Goal: Feedback & Contribution: Submit feedback/report problem

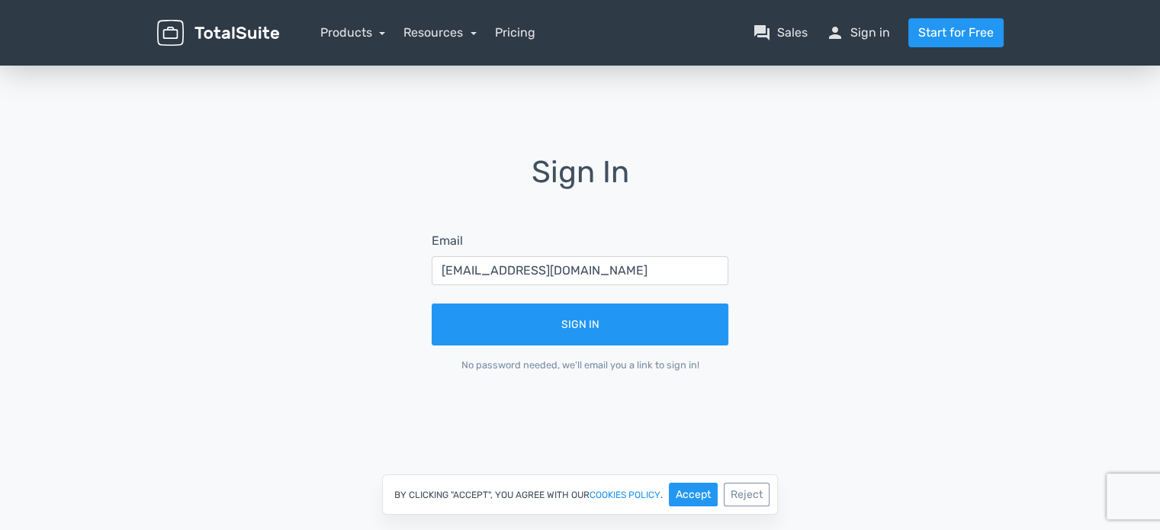
type input "[EMAIL_ADDRESS][DOMAIN_NAME]"
click at [432, 304] on button "Sign In" at bounding box center [580, 325] width 297 height 42
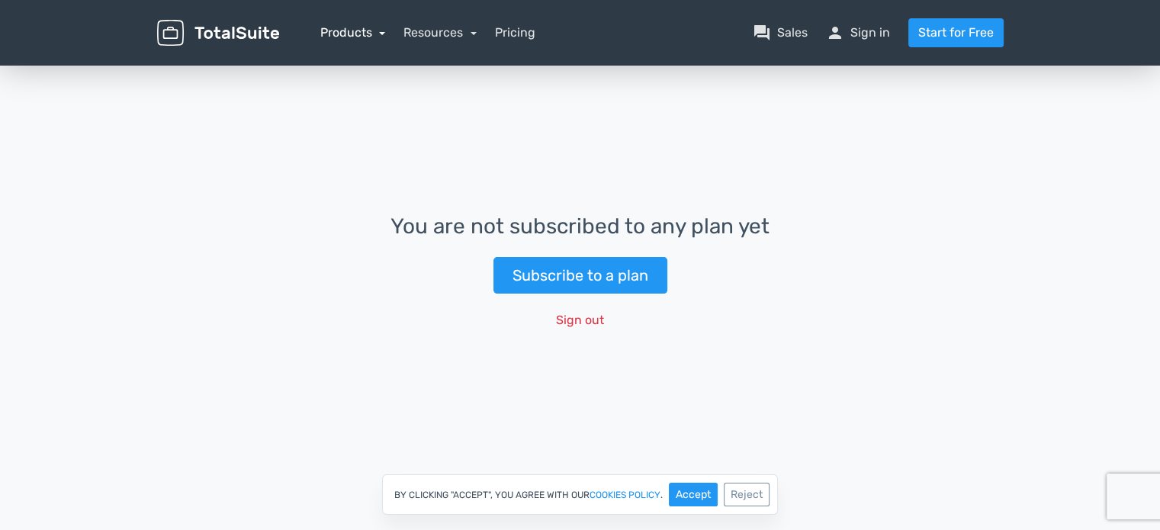
click at [356, 36] on link "Products" at bounding box center [353, 32] width 66 height 14
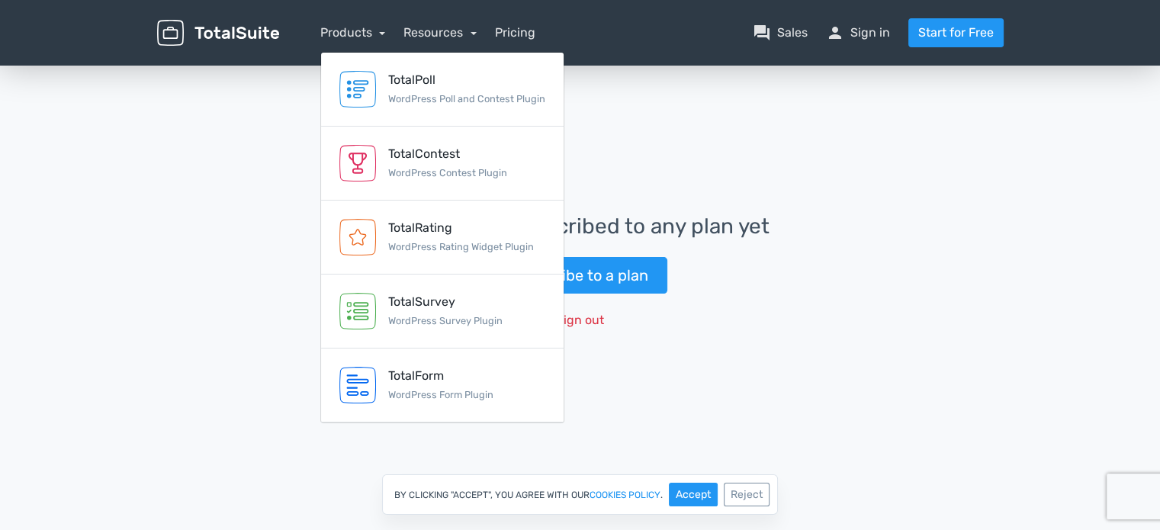
click at [857, 137] on div "You are not subscribed to any plan yet Subscribe to a plan Sign out" at bounding box center [580, 275] width 1160 height 424
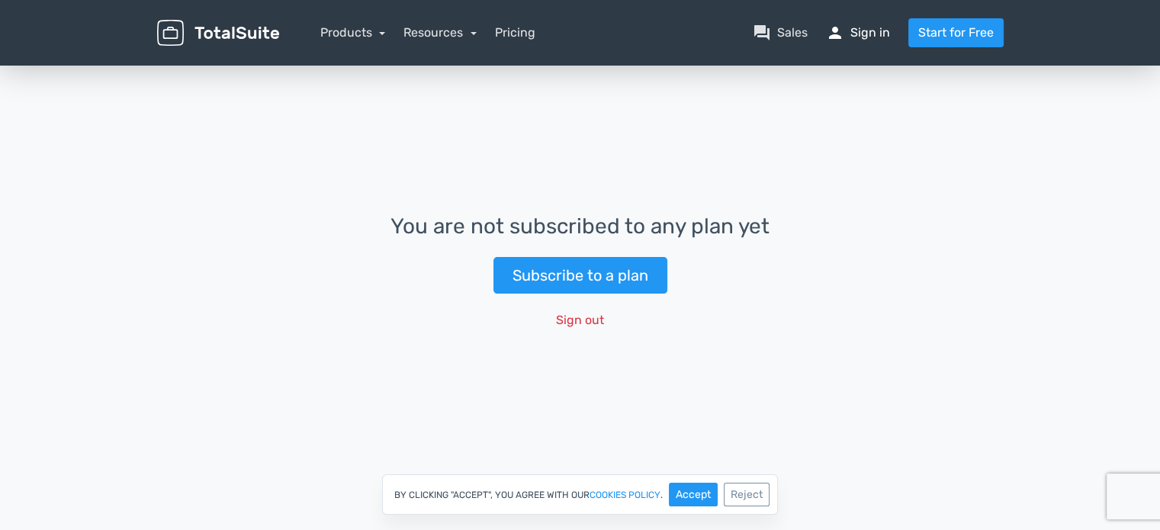
click at [863, 30] on link "person Sign in" at bounding box center [858, 33] width 64 height 18
click at [862, 32] on link "person Sign in" at bounding box center [858, 33] width 64 height 18
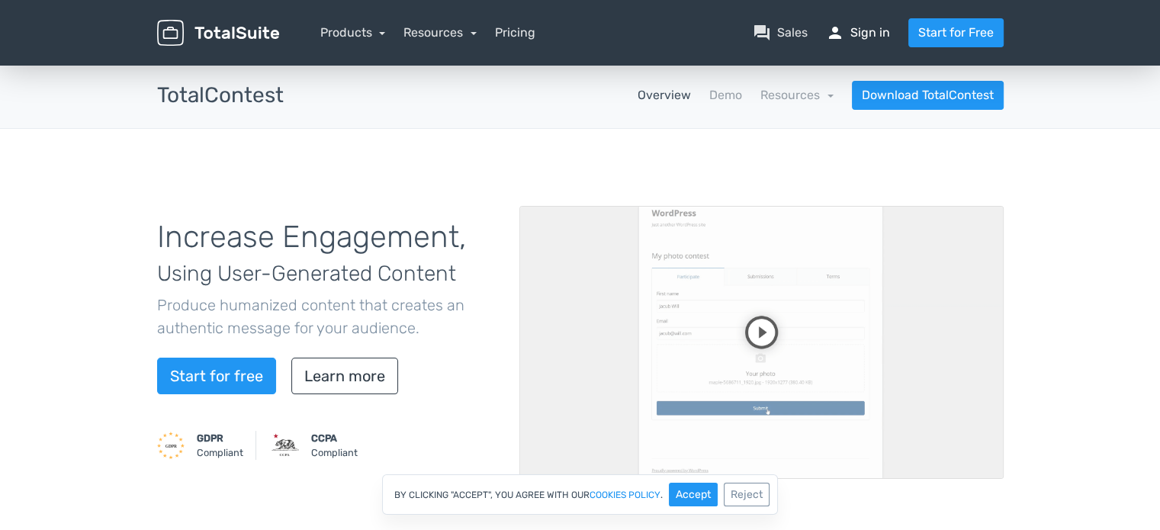
click at [878, 37] on link "person Sign in" at bounding box center [858, 33] width 64 height 18
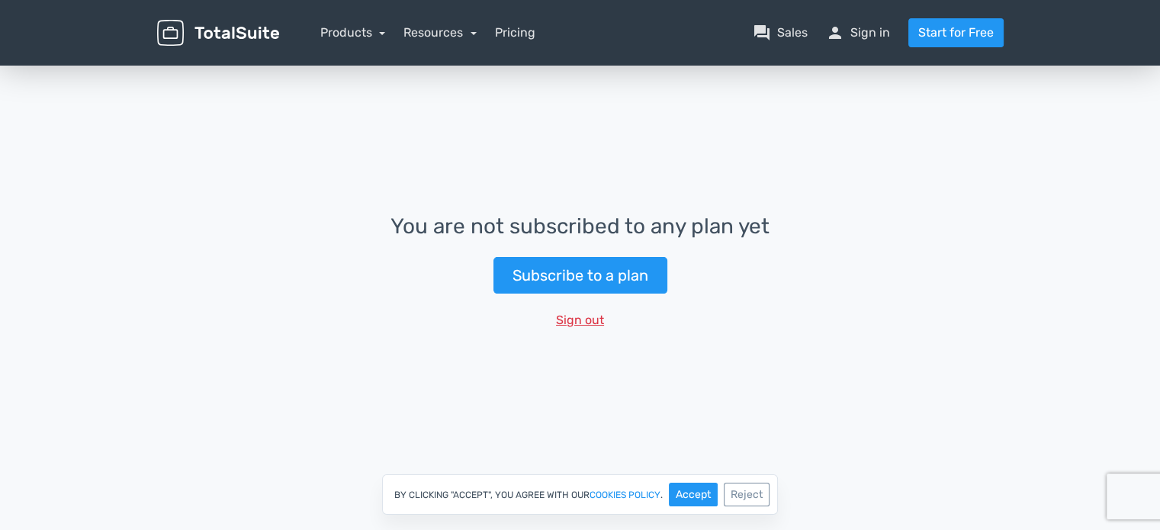
click at [591, 326] on button "Sign out" at bounding box center [580, 320] width 68 height 29
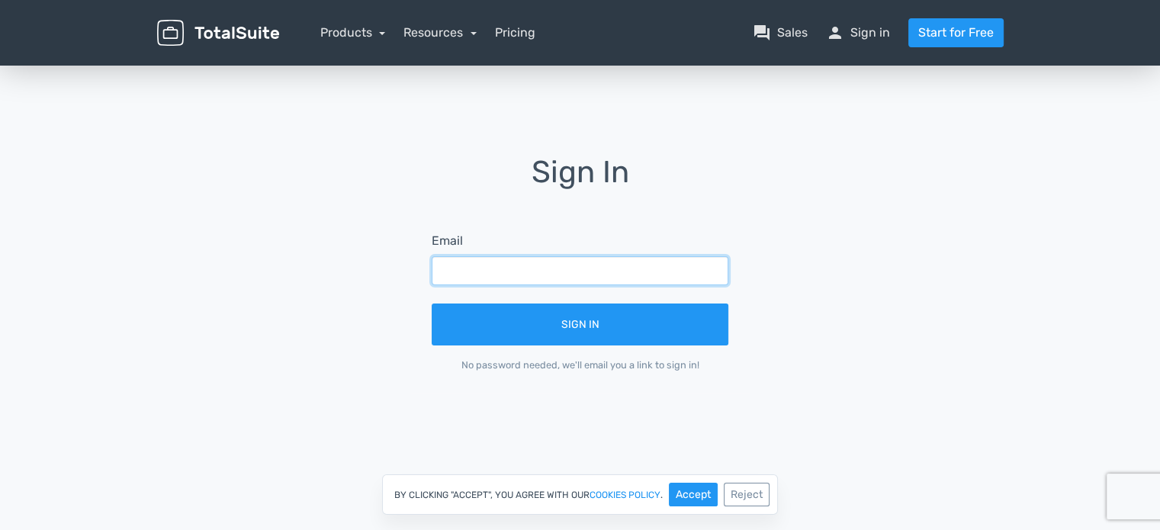
click at [522, 270] on input "text" at bounding box center [580, 270] width 297 height 29
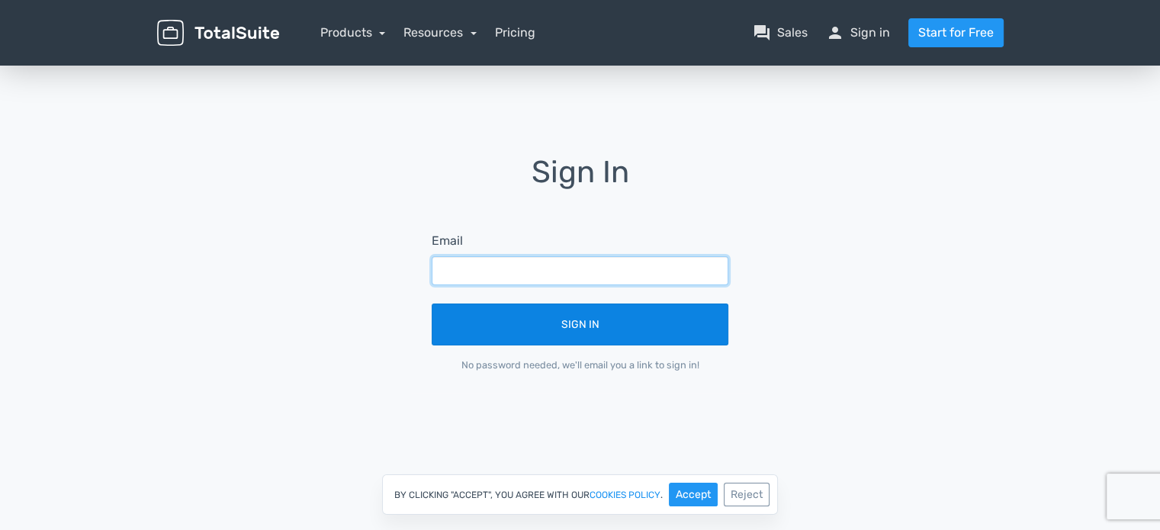
paste input "rostrumdiaries@gmail.com"
type input "rostrumdiaries@gmail.com"
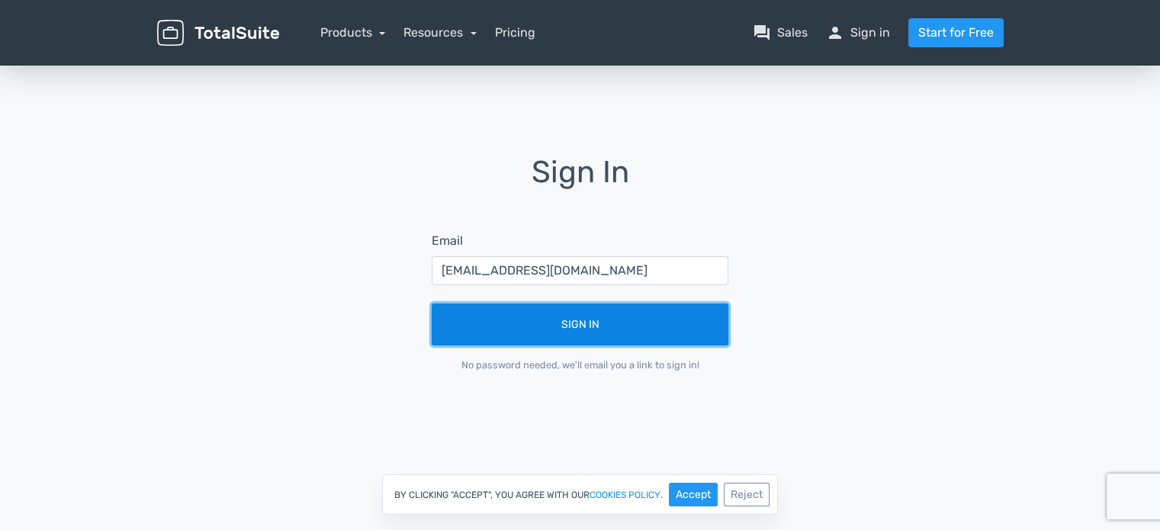
click at [547, 320] on button "Sign In" at bounding box center [580, 325] width 297 height 42
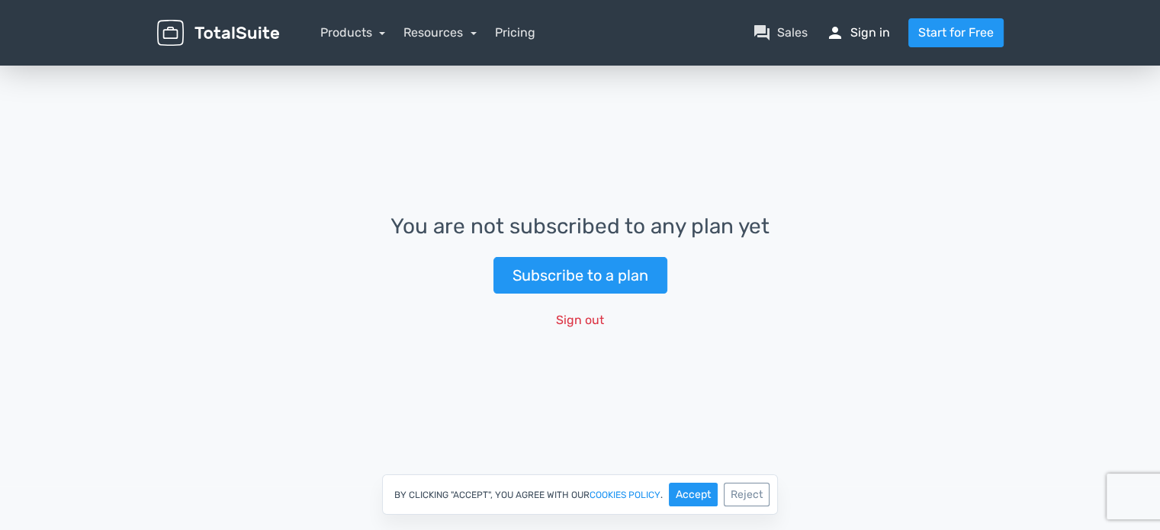
click at [859, 27] on link "person Sign in" at bounding box center [858, 33] width 64 height 18
click at [455, 30] on link "Resources" at bounding box center [439, 32] width 73 height 14
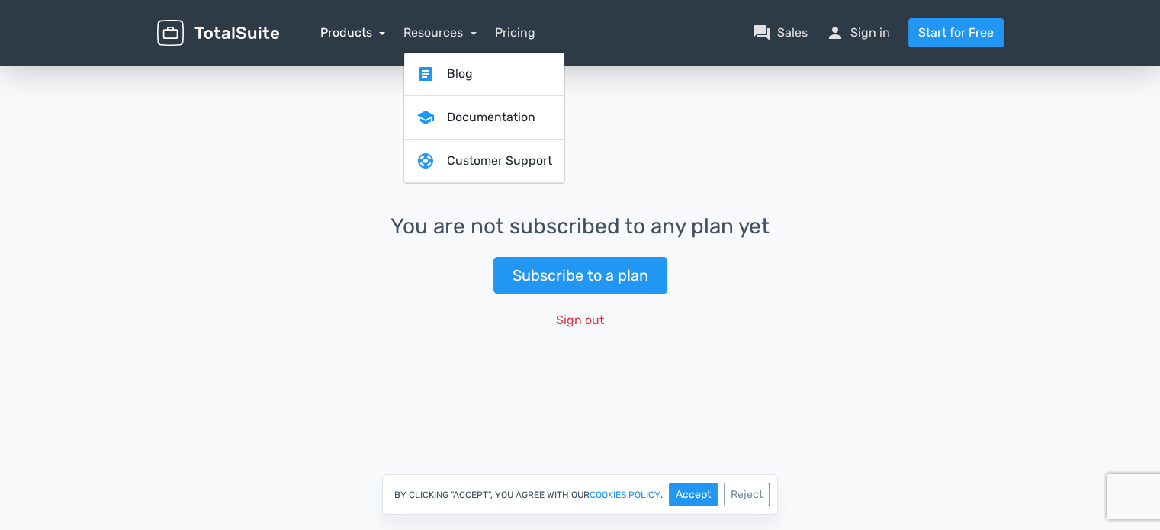
click at [354, 34] on link "Products" at bounding box center [353, 32] width 66 height 14
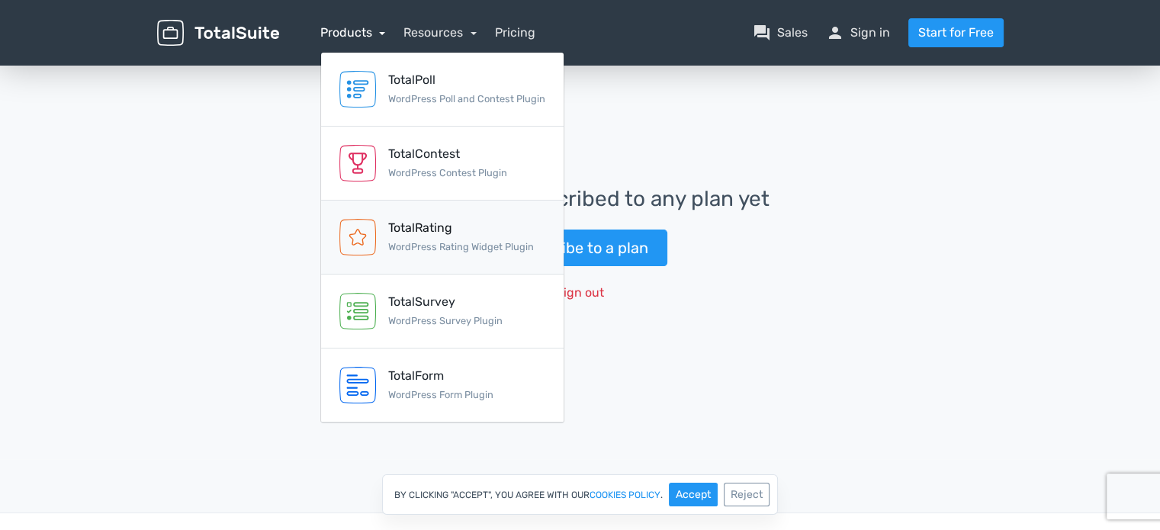
scroll to position [76, 0]
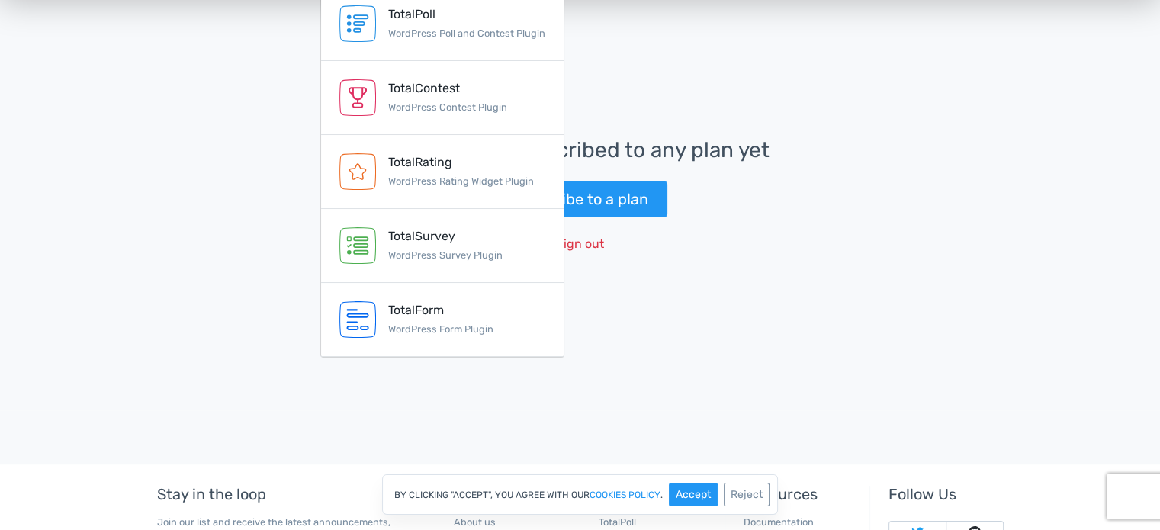
click at [798, 313] on div "You are not subscribed to any plan yet Subscribe to a plan Sign out" at bounding box center [580, 198] width 1160 height 424
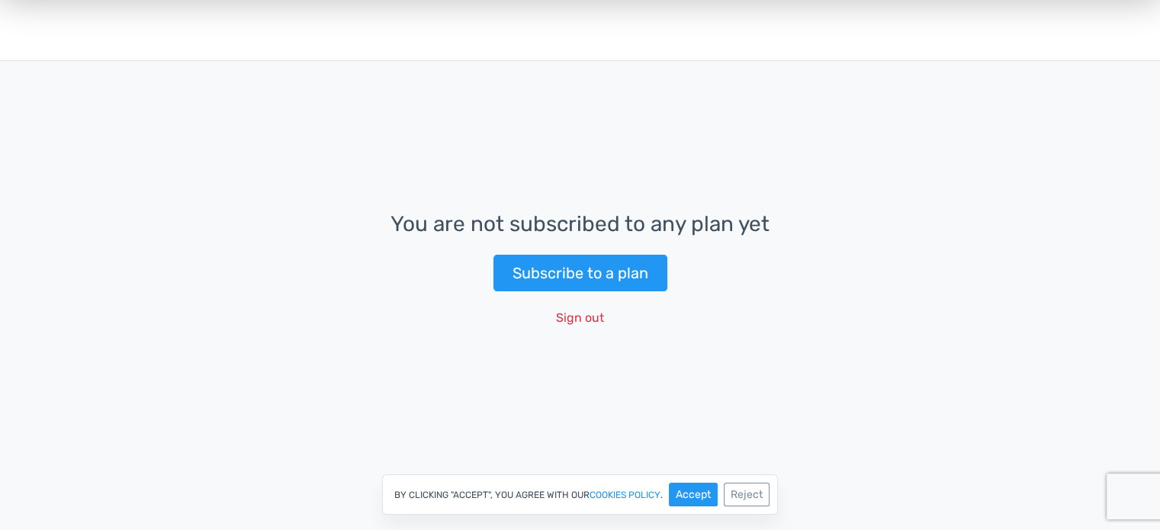
scroll to position [0, 0]
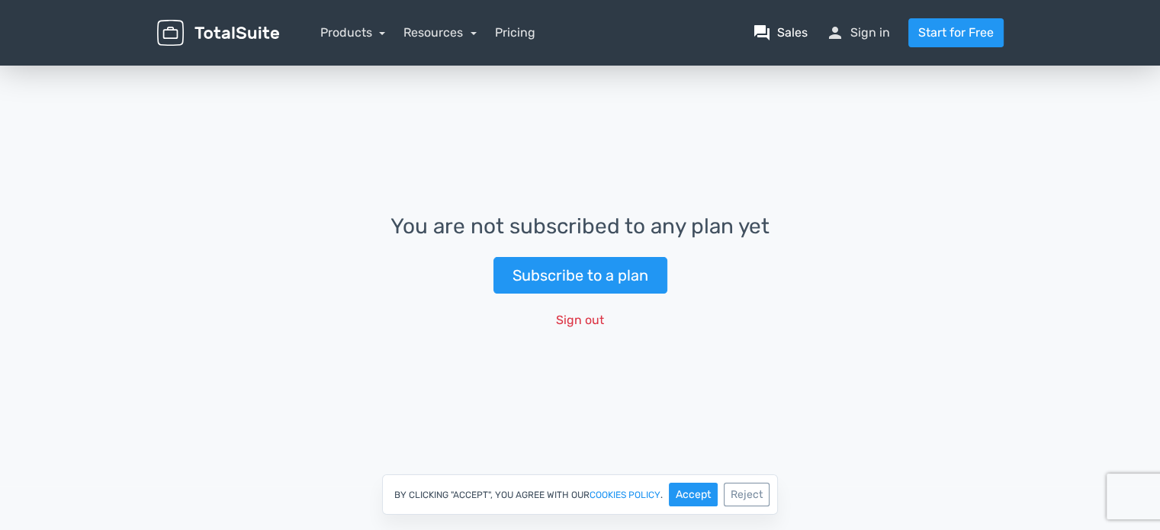
click at [796, 36] on link "question_answer Sales" at bounding box center [780, 33] width 55 height 18
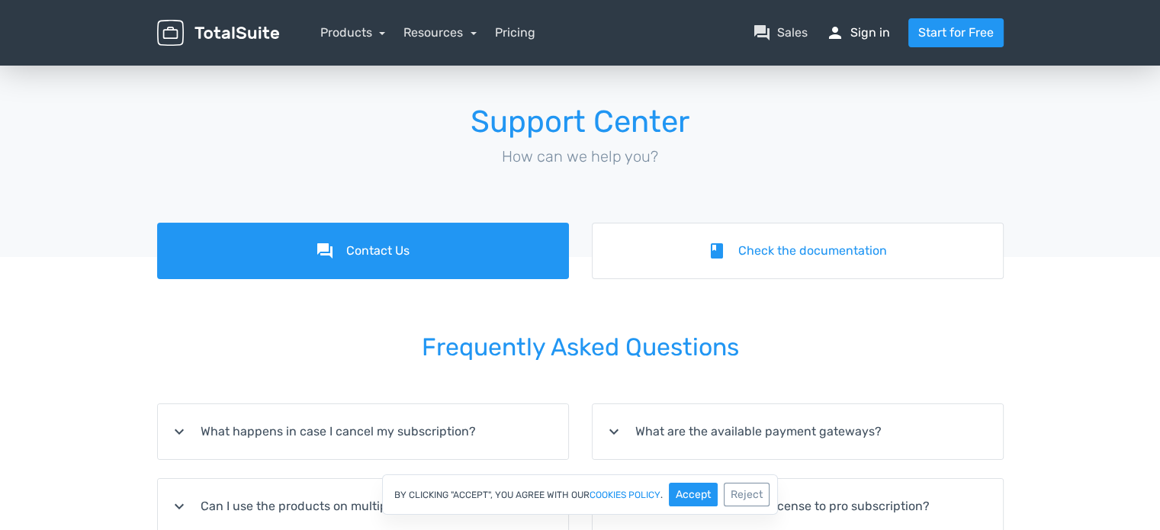
click at [860, 39] on link "person Sign in" at bounding box center [858, 33] width 64 height 18
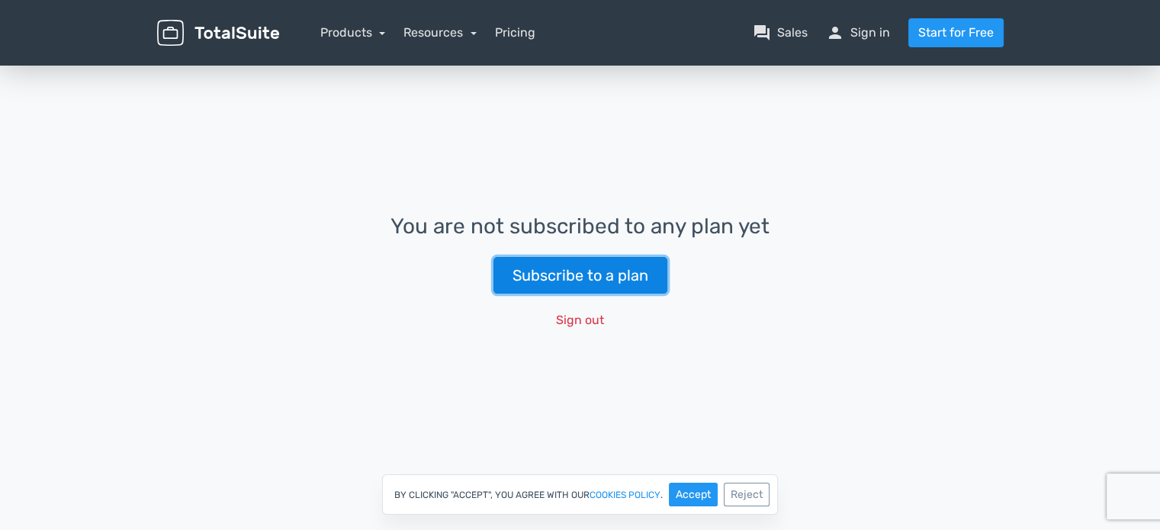
click at [577, 271] on link "Subscribe to a plan" at bounding box center [580, 275] width 174 height 37
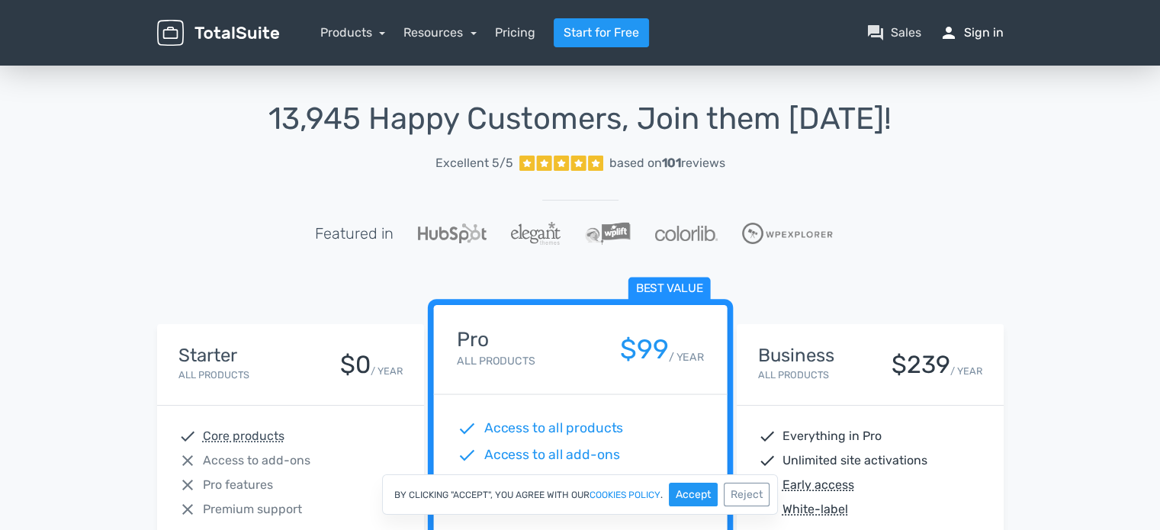
click at [976, 30] on link "person Sign in" at bounding box center [972, 33] width 64 height 18
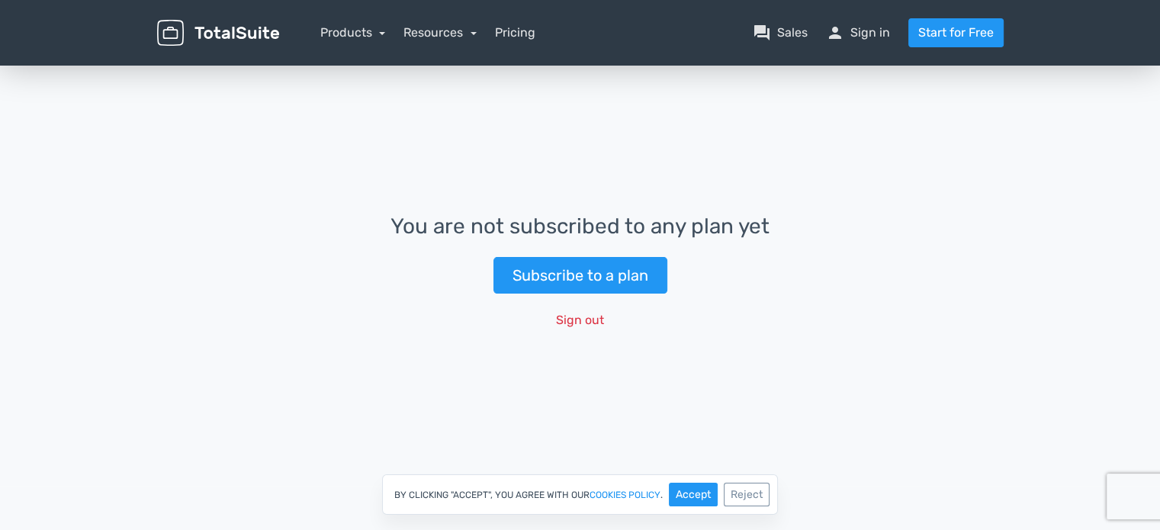
click at [213, 31] on img at bounding box center [218, 33] width 122 height 27
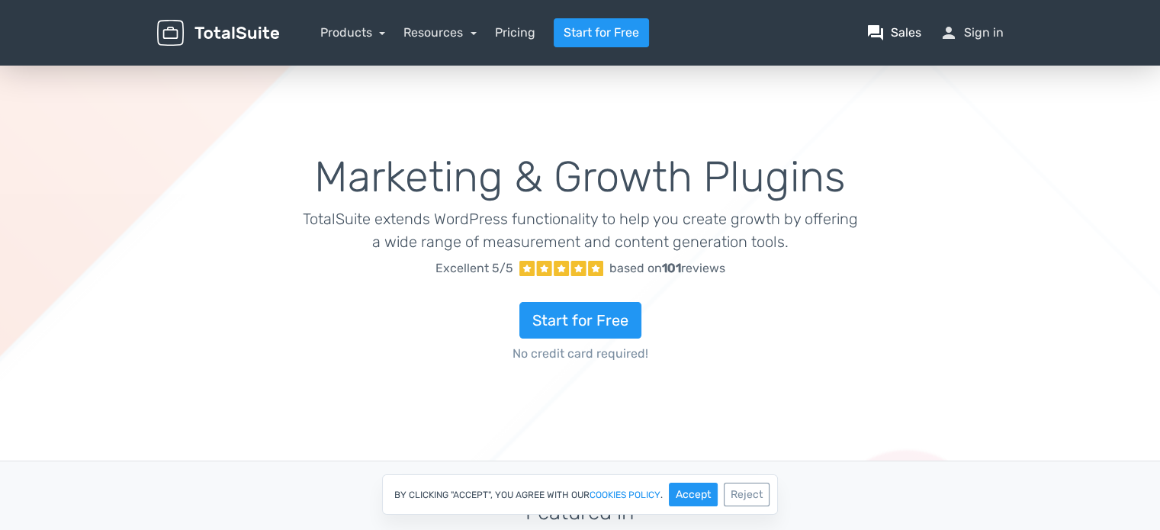
click at [901, 37] on link "question_answer Sales" at bounding box center [893, 33] width 55 height 18
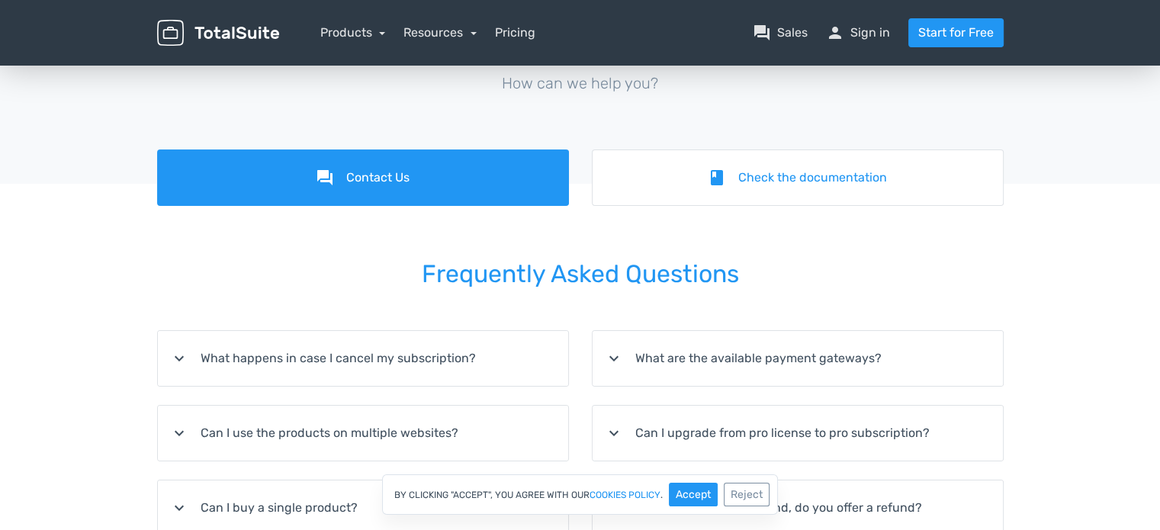
scroll to position [76, 0]
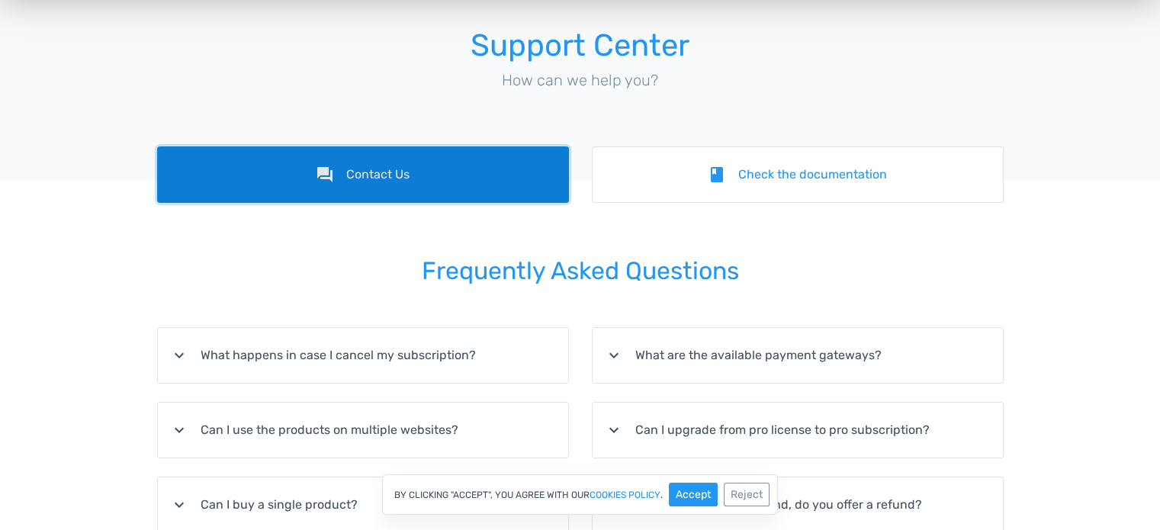
click at [461, 185] on link "forum Contact Us" at bounding box center [363, 174] width 412 height 56
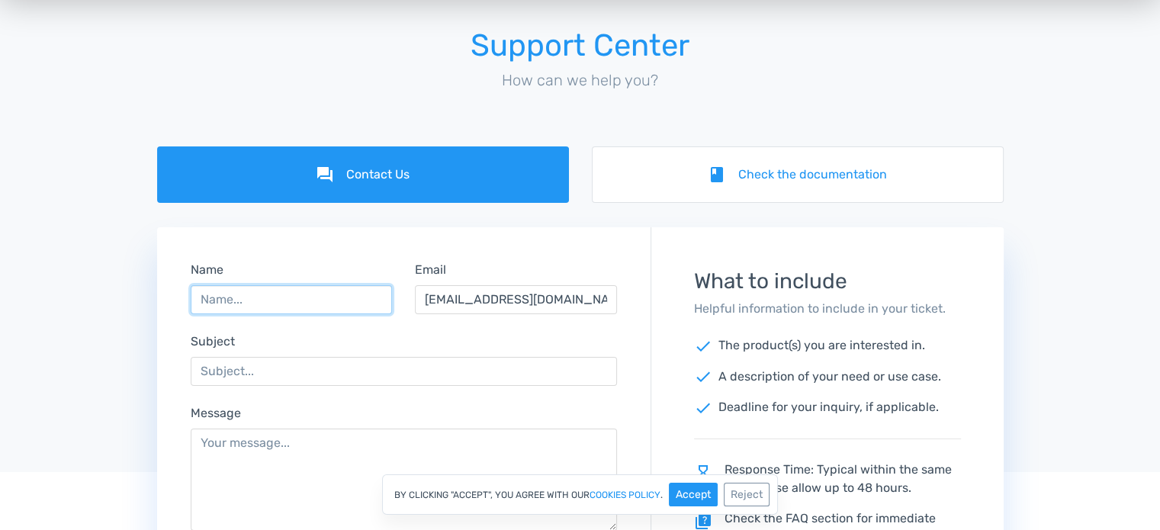
click at [349, 301] on input "Name" at bounding box center [292, 299] width 202 height 29
type input "[PERSON_NAME]"
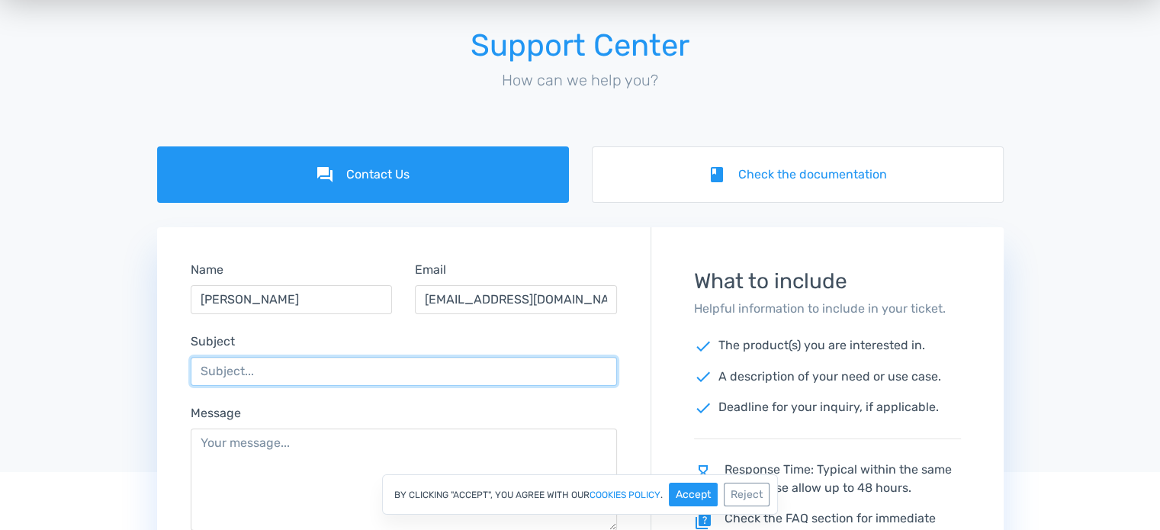
click at [320, 368] on input "Subject" at bounding box center [404, 371] width 427 height 29
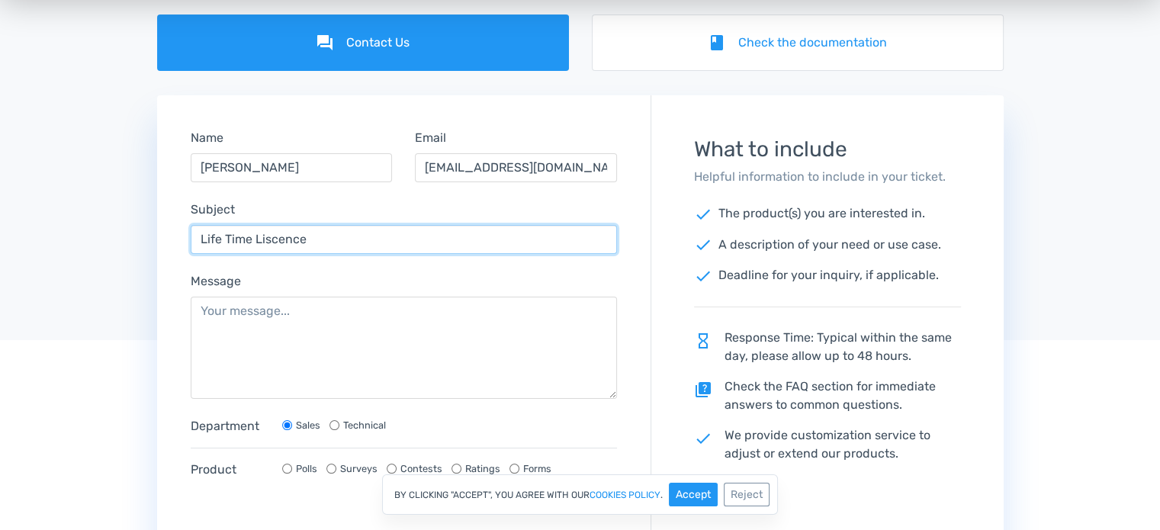
scroll to position [229, 0]
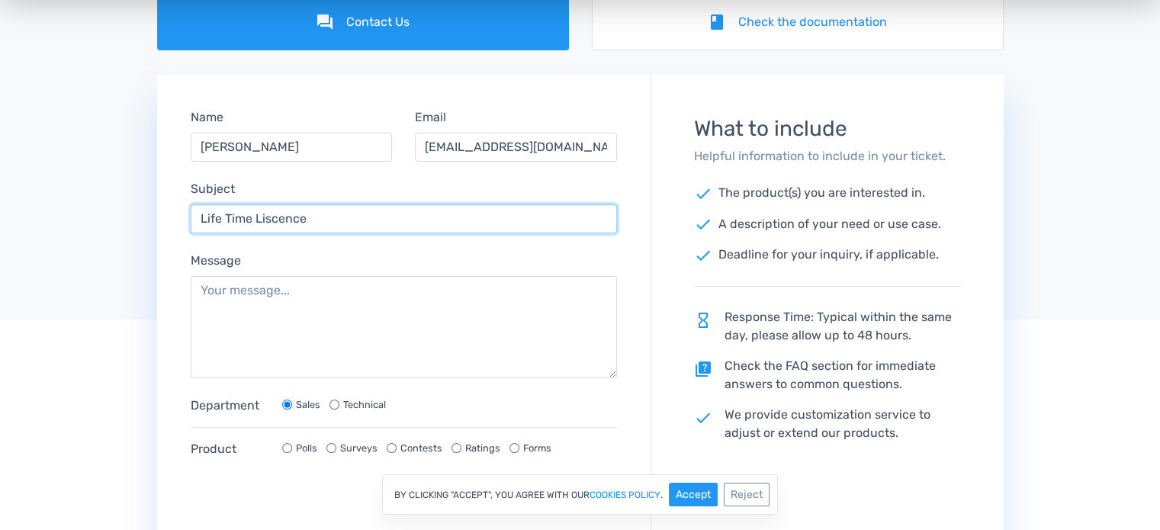
type input "Life Time Liscence"
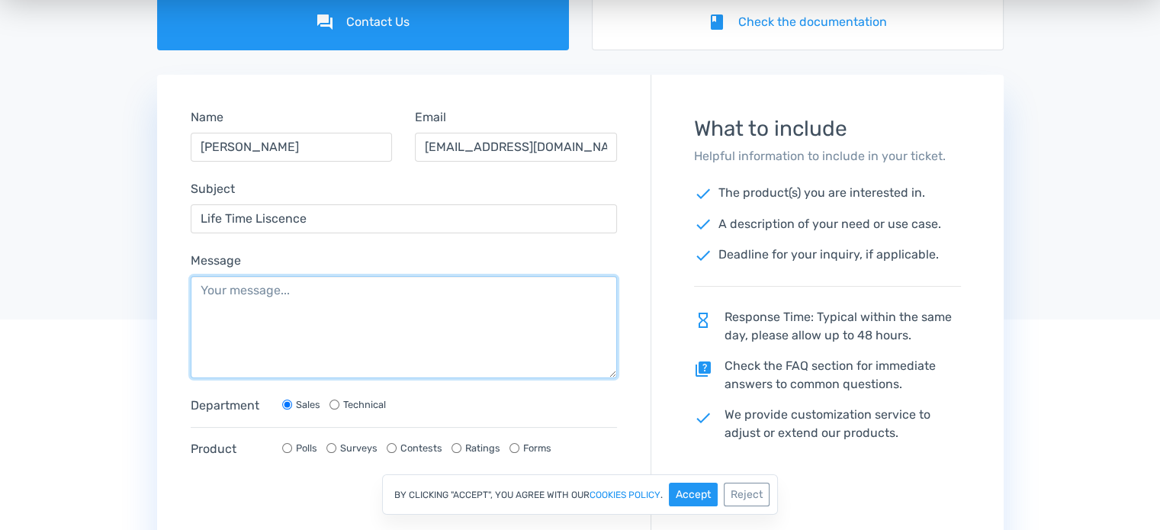
click at [316, 280] on textarea "Message" at bounding box center [404, 327] width 427 height 102
paste textarea "Hi Mohamed. I got a mail saying my subscription is about to end but I have boug…"
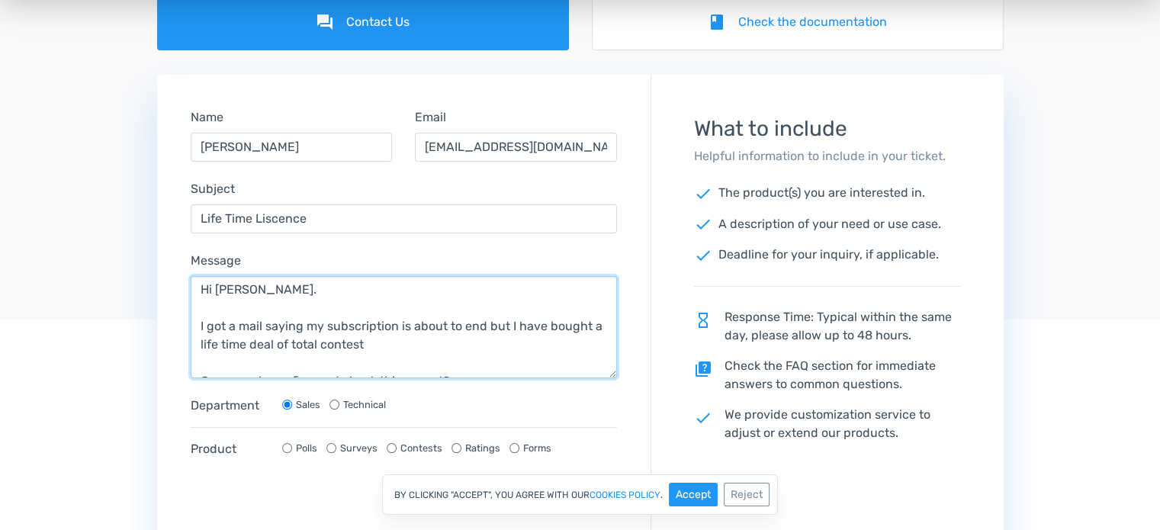
scroll to position [0, 0]
click at [254, 292] on textarea "Hi Mohamed. I got a mail saying my subscription is about to end but I have boug…" at bounding box center [404, 327] width 427 height 102
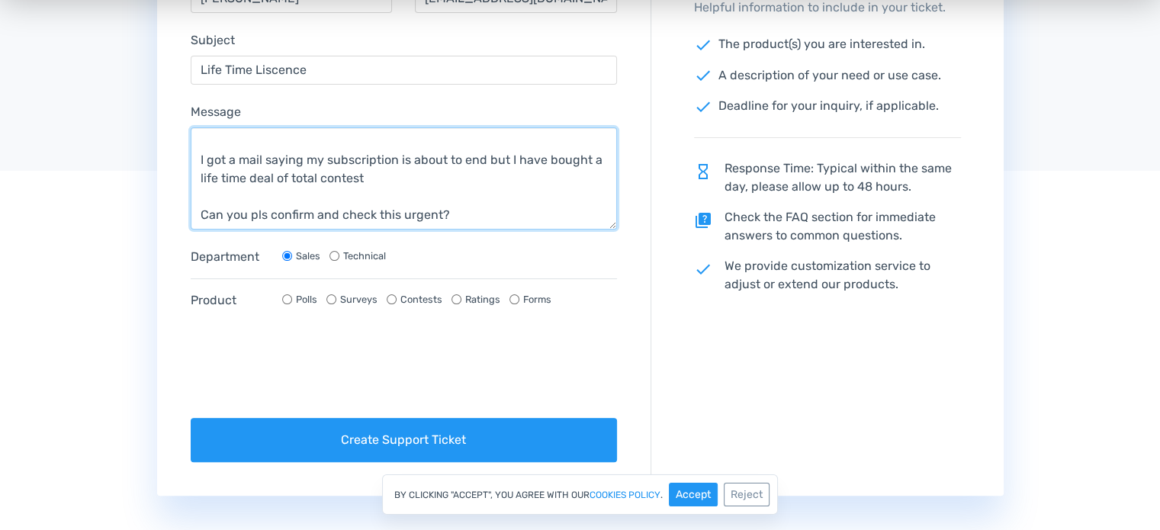
scroll to position [381, 0]
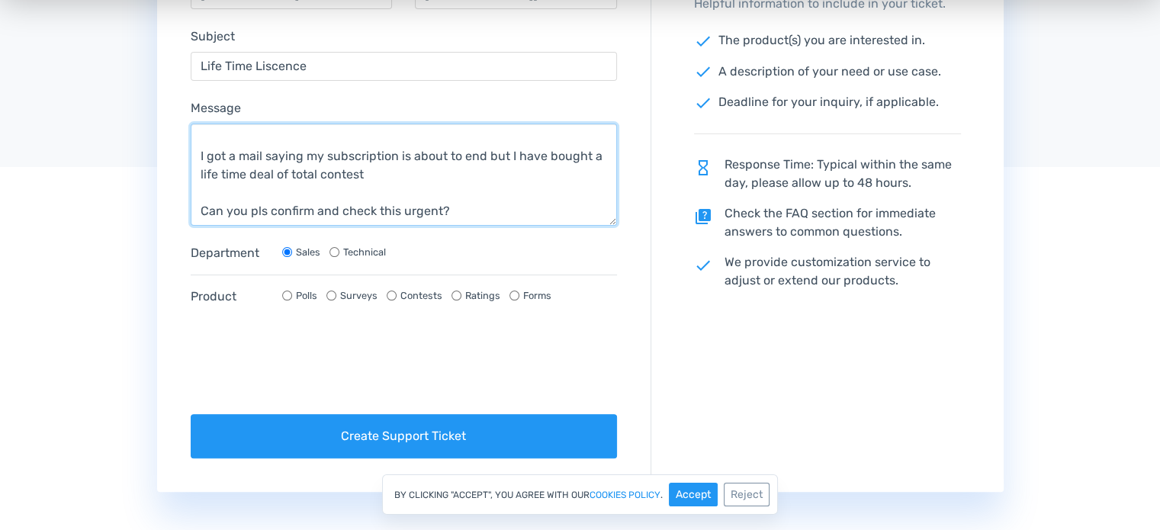
type textarea "Hi Team. I got a mail saying my subscription is about to end but I have bought …"
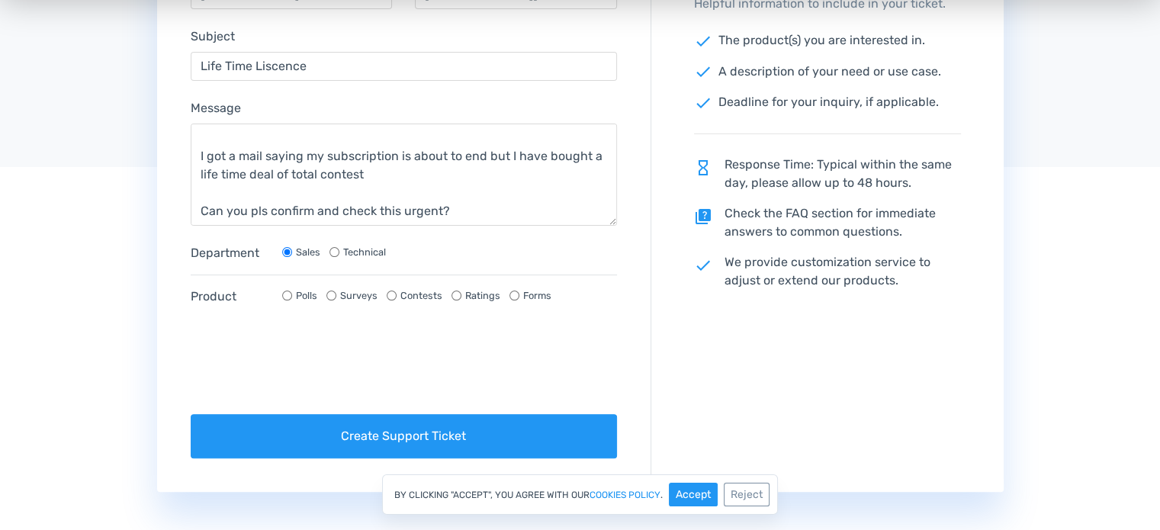
click at [390, 297] on input "Contests" at bounding box center [392, 296] width 10 height 10
radio input "true"
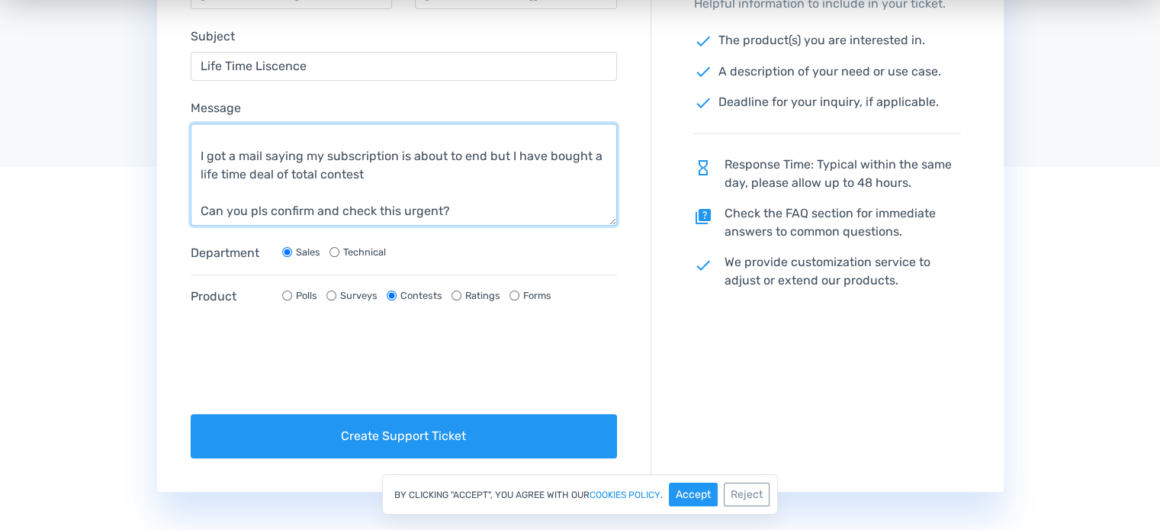
click at [460, 214] on textarea "Hi Team. I got a mail saying my subscription is about to end but I have bought …" at bounding box center [404, 175] width 427 height 102
click at [419, 176] on textarea "Hi Team. I got a mail saying my subscription is about to end but I have bought …" at bounding box center [404, 175] width 427 height 102
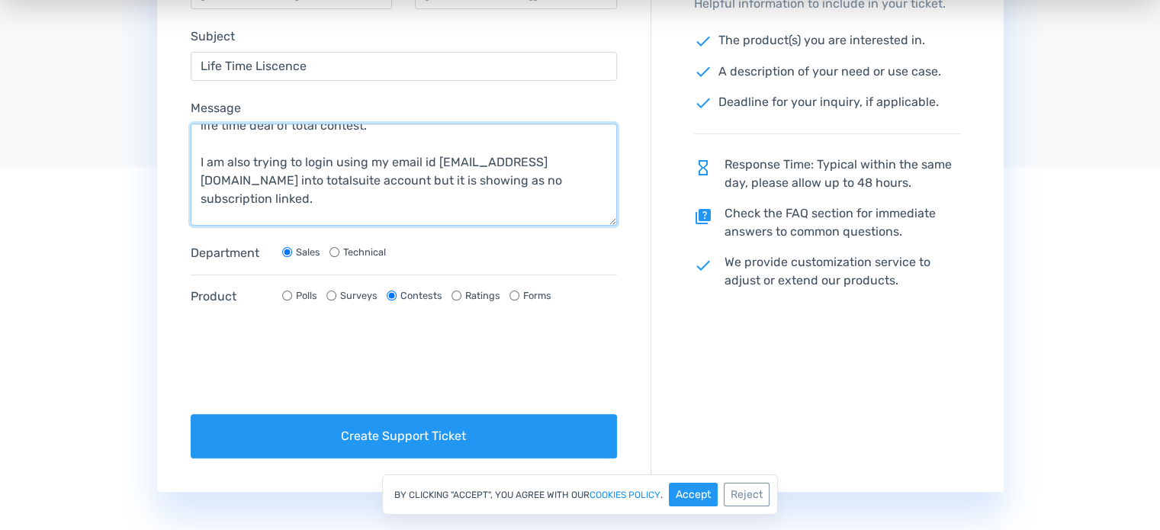
scroll to position [85, 0]
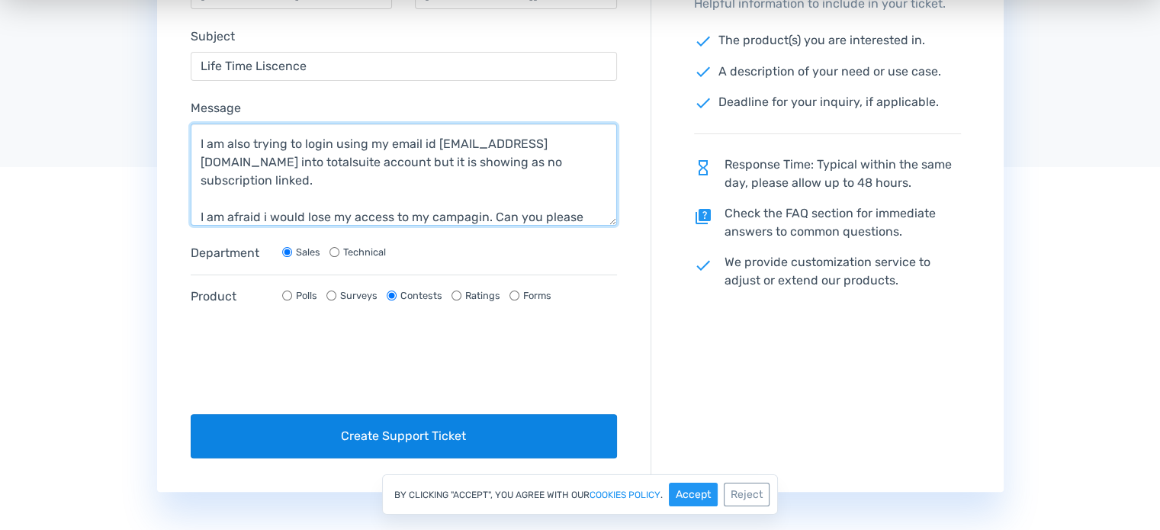
type textarea "Hi Team. I got a mail saying my subscription is about to end but I have bought …"
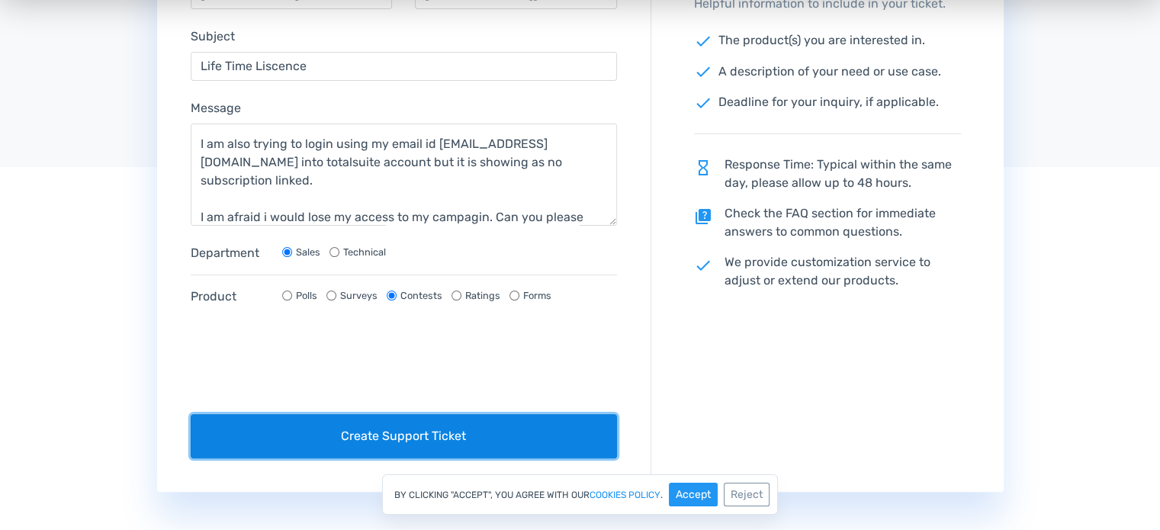
click at [399, 429] on button "Create Support Ticket" at bounding box center [404, 436] width 427 height 44
